Goal: Transaction & Acquisition: Purchase product/service

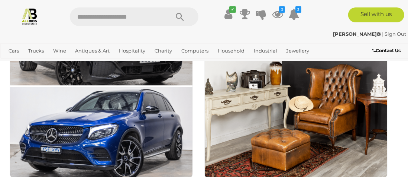
scroll to position [521, 0]
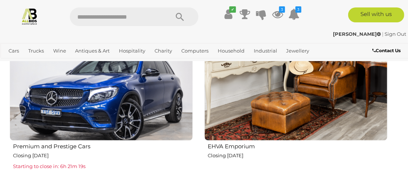
click at [294, 117] on img at bounding box center [296, 48] width 183 height 183
drag, startPoint x: 362, startPoint y: 171, endPoint x: 325, endPoint y: 166, distance: 37.2
click at [291, 122] on img at bounding box center [296, 48] width 183 height 183
click at [285, 114] on img at bounding box center [296, 48] width 183 height 183
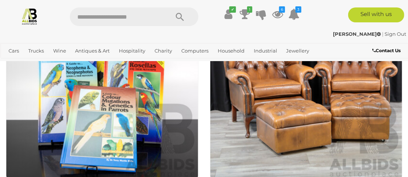
scroll to position [1711, 0]
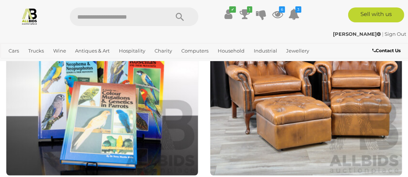
click at [100, 97] on img at bounding box center [102, 79] width 193 height 193
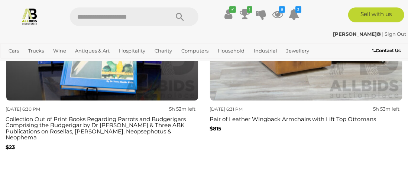
scroll to position [1711, 0]
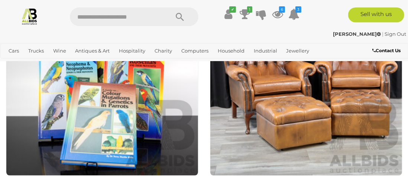
click at [131, 153] on img at bounding box center [102, 79] width 193 height 193
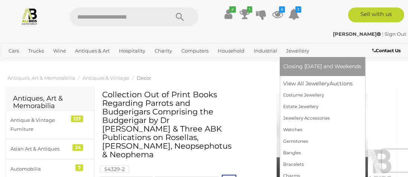
click at [298, 50] on link "Jewellery" at bounding box center [298, 51] width 29 height 12
click at [300, 82] on link "View All Jewellery Auctions" at bounding box center [323, 84] width 78 height 12
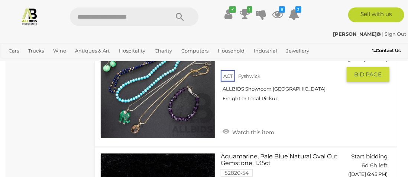
scroll to position [1786, 0]
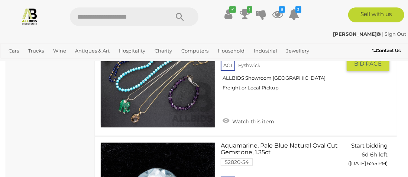
click at [227, 118] on link "Watch this item" at bounding box center [248, 120] width 55 height 11
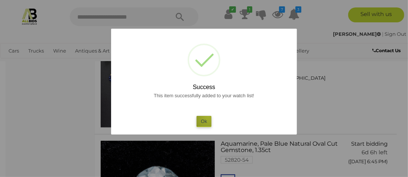
click at [208, 117] on button "Ok" at bounding box center [204, 121] width 15 height 11
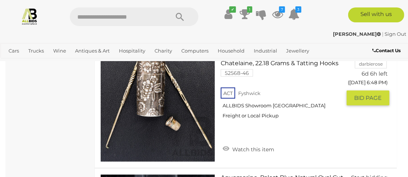
scroll to position [2009, 0]
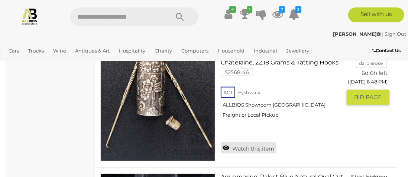
click at [224, 145] on link "Watch this item" at bounding box center [248, 147] width 55 height 11
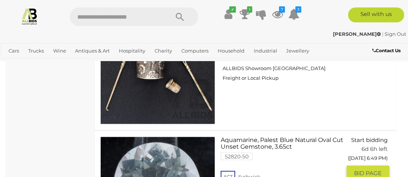
scroll to position [2083, 0]
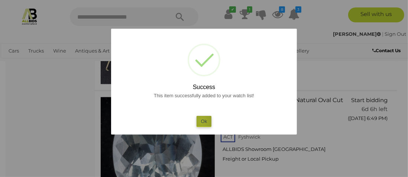
click at [202, 121] on button "Ok" at bounding box center [204, 121] width 15 height 11
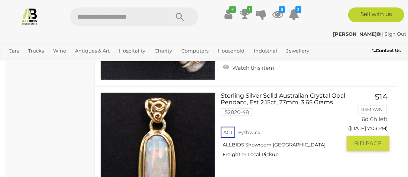
scroll to position [3273, 0]
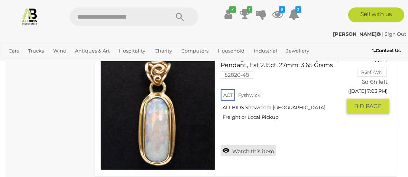
click at [225, 146] on link "Watch this item" at bounding box center [248, 150] width 55 height 11
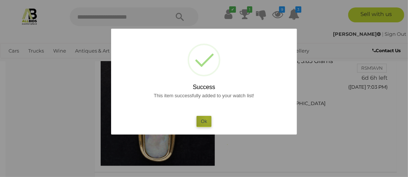
click at [207, 118] on button "Ok" at bounding box center [204, 121] width 15 height 11
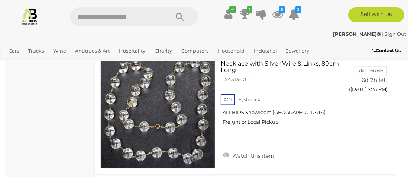
scroll to position [5319, 0]
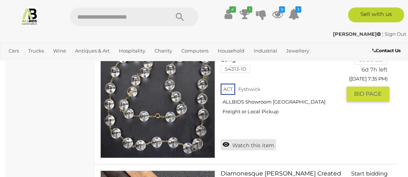
click at [225, 139] on link "Watch this item" at bounding box center [248, 144] width 55 height 11
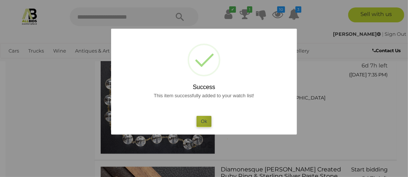
click at [201, 118] on button "Ok" at bounding box center [204, 121] width 15 height 11
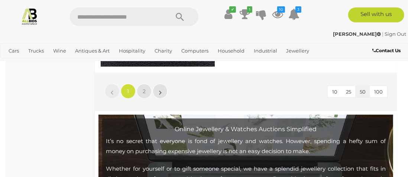
scroll to position [6547, 0]
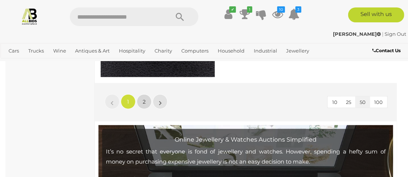
click at [145, 98] on span "2" at bounding box center [144, 101] width 3 height 7
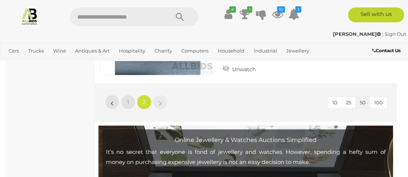
scroll to position [1233, 0]
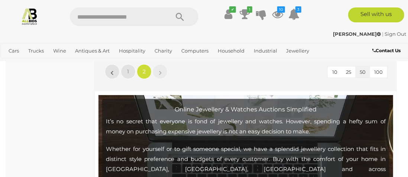
scroll to position [191, 0]
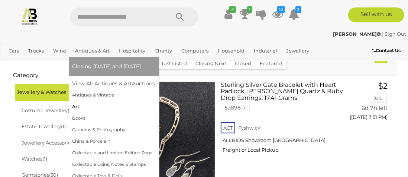
click at [76, 105] on link "Art" at bounding box center [114, 107] width 83 height 12
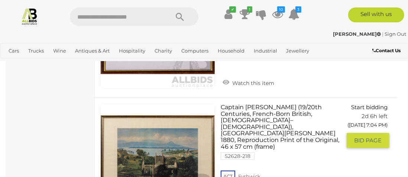
scroll to position [6547, 0]
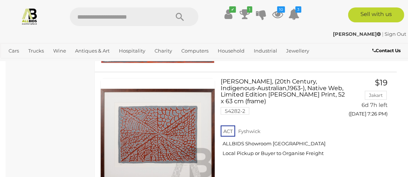
scroll to position [6611, 0]
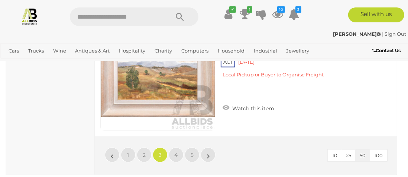
scroll to position [6573, 0]
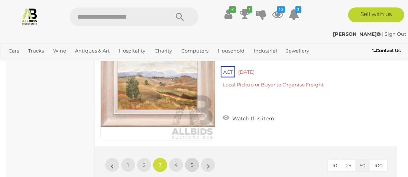
click at [186, 157] on link "5" at bounding box center [192, 164] width 15 height 15
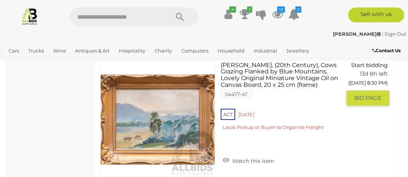
scroll to position [1775, 0]
